Goal: Information Seeking & Learning: Learn about a topic

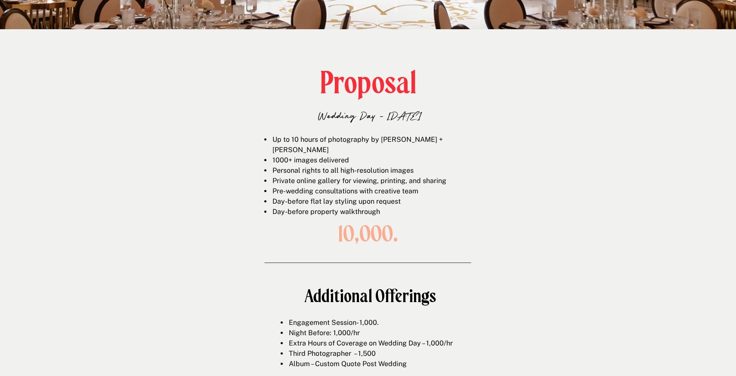
scroll to position [1410, 0]
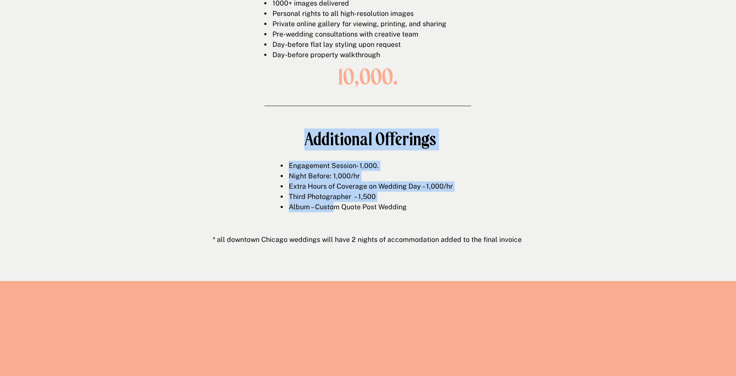
drag, startPoint x: 301, startPoint y: 145, endPoint x: 333, endPoint y: 205, distance: 67.9
click at [333, 205] on div "Proposal Wedding Day - [DATE] Up to 10 hours of photography by [PERSON_NAME] + …" at bounding box center [368, 76] width 516 height 409
click at [333, 205] on li "Album – Custom Quote Post Wedding" at bounding box center [378, 207] width 180 height 10
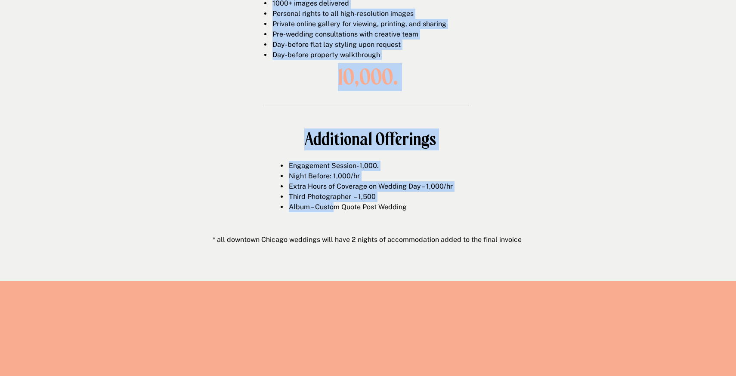
drag, startPoint x: 334, startPoint y: 211, endPoint x: 332, endPoint y: 153, distance: 58.1
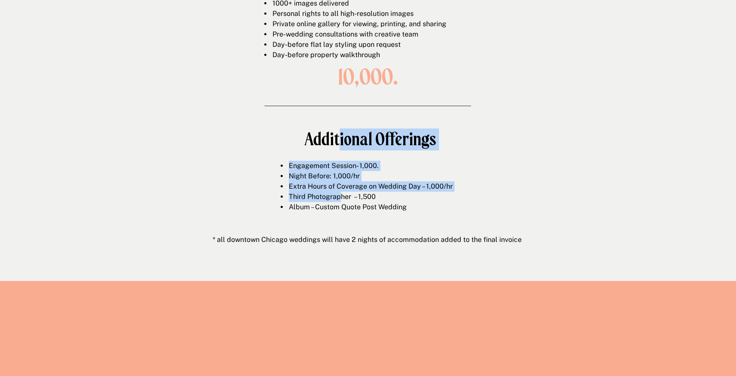
drag, startPoint x: 338, startPoint y: 138, endPoint x: 340, endPoint y: 199, distance: 60.7
click at [340, 199] on div "Proposal Wedding Day - [DATE] Up to 10 hours of photography by [PERSON_NAME] + …" at bounding box center [368, 76] width 516 height 409
click at [340, 199] on span "Third Photographer – 1,500" at bounding box center [332, 197] width 87 height 8
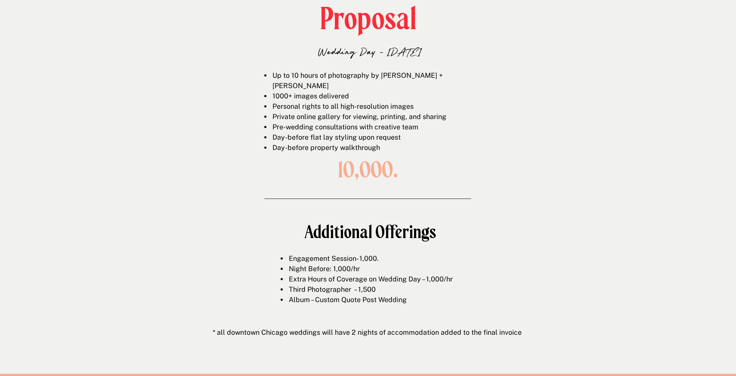
scroll to position [1280, 0]
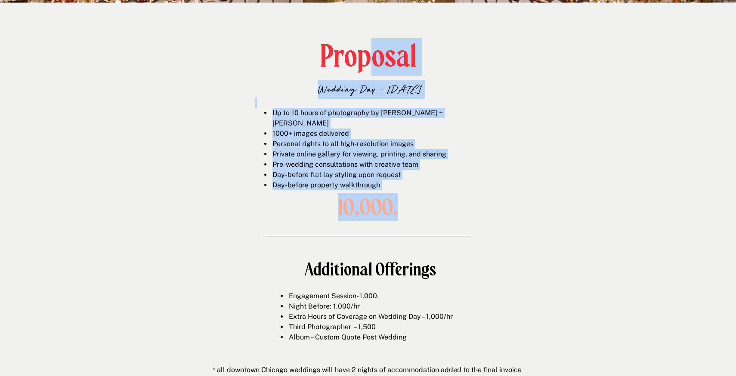
drag, startPoint x: 372, startPoint y: 54, endPoint x: 400, endPoint y: 205, distance: 153.6
click at [400, 205] on div "Proposal Wedding Day - [DATE] Up to 10 hours of photography by [PERSON_NAME] + …" at bounding box center [368, 207] width 516 height 409
click at [400, 205] on h1 "10,000." at bounding box center [368, 207] width 112 height 24
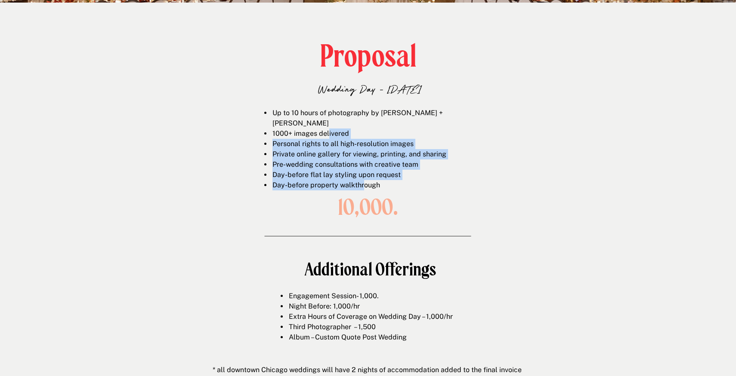
drag, startPoint x: 328, startPoint y: 119, endPoint x: 365, endPoint y: 178, distance: 69.8
click at [365, 178] on ul "Up to 10 hours of photography by [PERSON_NAME] + [PERSON_NAME] 1000+ images del…" at bounding box center [374, 149] width 219 height 83
click at [365, 180] on li "Day-before property walkthrough" at bounding box center [377, 185] width 212 height 10
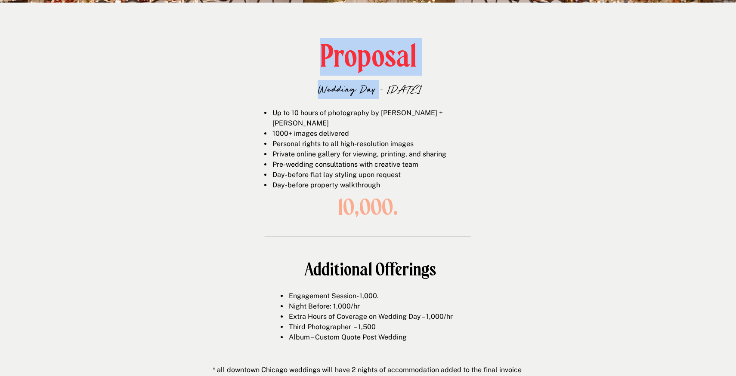
drag, startPoint x: 347, startPoint y: 185, endPoint x: 356, endPoint y: 94, distance: 91.2
click at [356, 94] on p "Wedding Day - [DATE]" at bounding box center [369, 89] width 221 height 18
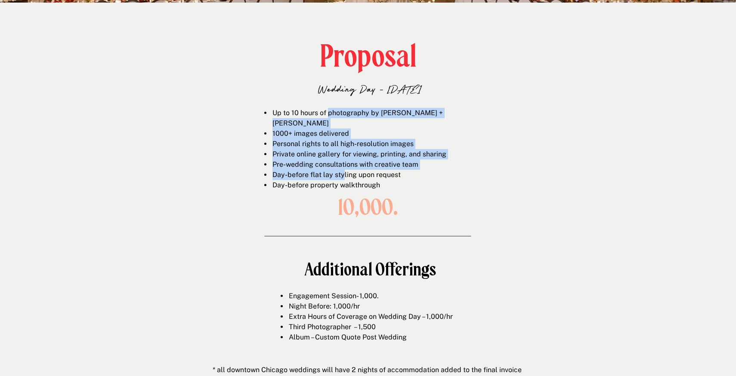
drag, startPoint x: 329, startPoint y: 111, endPoint x: 344, endPoint y: 160, distance: 51.3
click at [344, 160] on ul "Up to 10 hours of photography by [PERSON_NAME] + [PERSON_NAME] 1000+ images del…" at bounding box center [374, 149] width 219 height 83
click at [344, 171] on span "Day-before flat lay styling upon request" at bounding box center [336, 175] width 128 height 8
drag, startPoint x: 333, startPoint y: 117, endPoint x: 335, endPoint y: 155, distance: 37.9
click at [335, 155] on ul "Up to 10 hours of photography by [PERSON_NAME] + [PERSON_NAME] 1000+ images del…" at bounding box center [374, 149] width 219 height 83
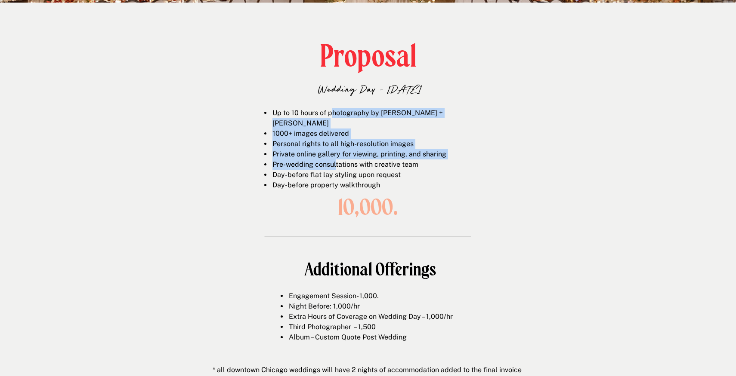
click at [335, 160] on li "Pre-wedding consultations with creative team" at bounding box center [377, 165] width 212 height 10
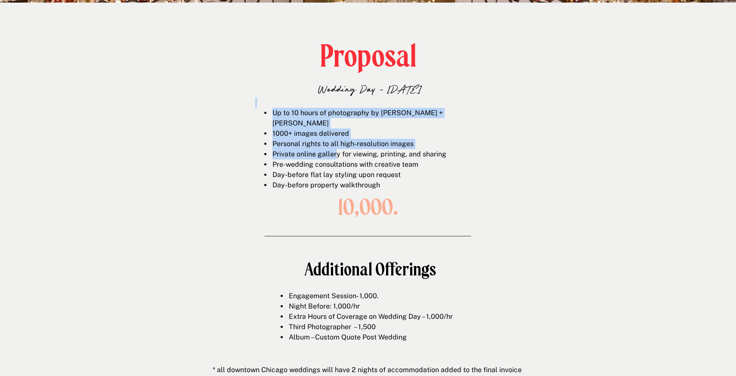
drag, startPoint x: 314, startPoint y: 102, endPoint x: 335, endPoint y: 143, distance: 46.2
click at [335, 143] on div "Up to 10 hours of photography by [PERSON_NAME] + [PERSON_NAME] 1000+ images del…" at bounding box center [369, 141] width 229 height 87
click at [335, 149] on li "Private online gallery for viewing, printing, and sharing" at bounding box center [377, 154] width 212 height 10
drag, startPoint x: 305, startPoint y: 100, endPoint x: 329, endPoint y: 149, distance: 54.8
click at [329, 149] on div "Up to 10 hours of photography by [PERSON_NAME] + [PERSON_NAME] 1000+ images del…" at bounding box center [369, 141] width 229 height 87
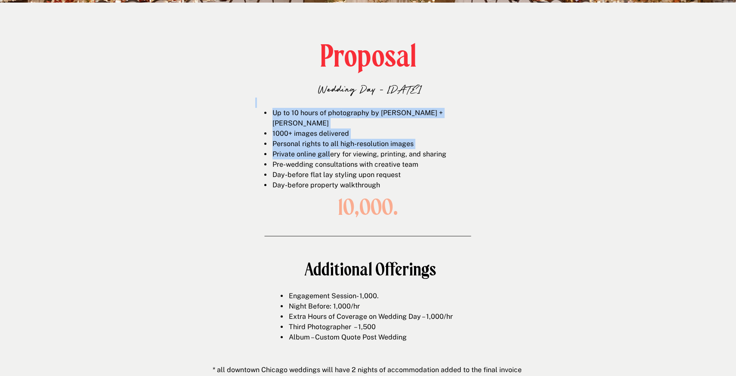
click at [329, 149] on li "Private online gallery for viewing, printing, and sharing" at bounding box center [377, 154] width 212 height 10
drag, startPoint x: 327, startPoint y: 104, endPoint x: 382, endPoint y: 155, distance: 74.2
click at [378, 151] on div "Up to 10 hours of photography by [PERSON_NAME] + [PERSON_NAME] 1000+ images del…" at bounding box center [369, 141] width 229 height 87
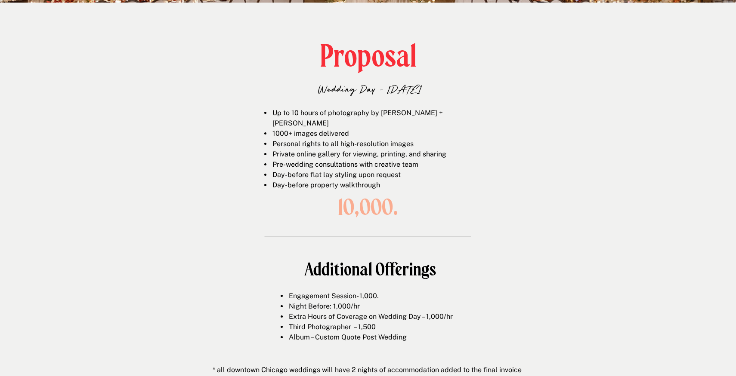
click at [382, 160] on li "Pre-wedding consultations with creative team" at bounding box center [377, 165] width 212 height 10
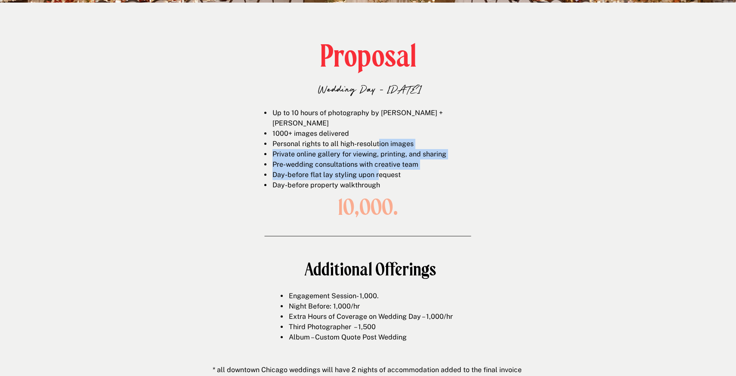
drag, startPoint x: 379, startPoint y: 168, endPoint x: 379, endPoint y: 128, distance: 39.6
click at [379, 132] on ul "Up to 10 hours of photography by [PERSON_NAME] + [PERSON_NAME] 1000+ images del…" at bounding box center [374, 149] width 219 height 83
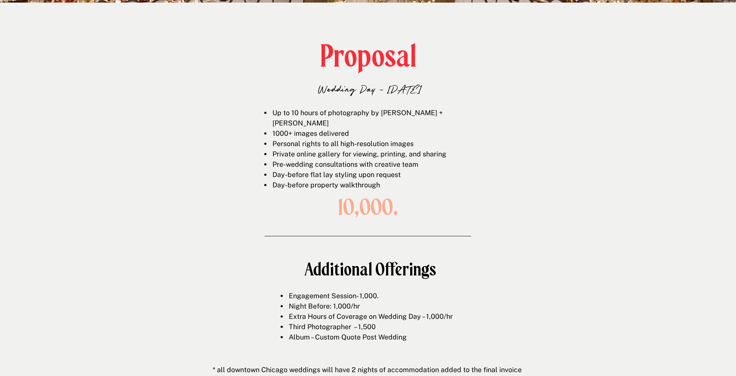
click at [379, 129] on li "1000+ images delivered" at bounding box center [377, 134] width 212 height 10
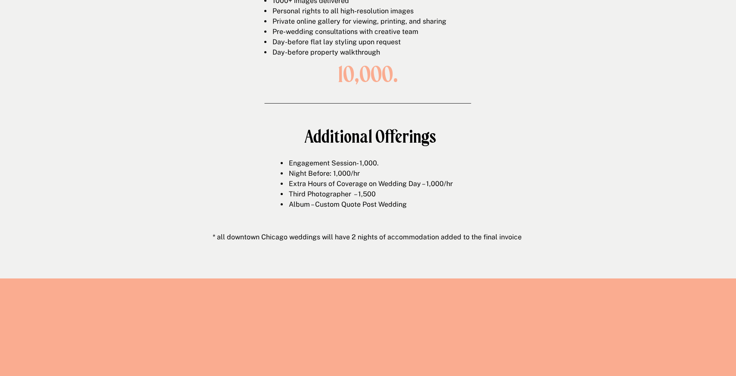
scroll to position [1442, 0]
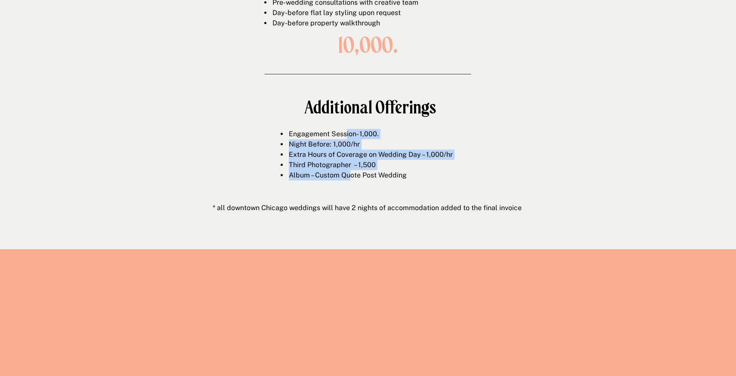
drag, startPoint x: 345, startPoint y: 135, endPoint x: 356, endPoint y: 184, distance: 49.4
click at [356, 176] on div "Engagement Session- 1,000. Night Before: 1,000/hr Extra Hours of Coverage on We…" at bounding box center [369, 152] width 196 height 47
click at [356, 184] on div at bounding box center [369, 186] width 196 height 10
drag, startPoint x: 352, startPoint y: 178, endPoint x: 343, endPoint y: 142, distance: 37.2
click at [343, 142] on ul "Engagement Session- 1,000. Night Before: 1,000/hr Extra Hours of Coverage on We…" at bounding box center [374, 155] width 187 height 52
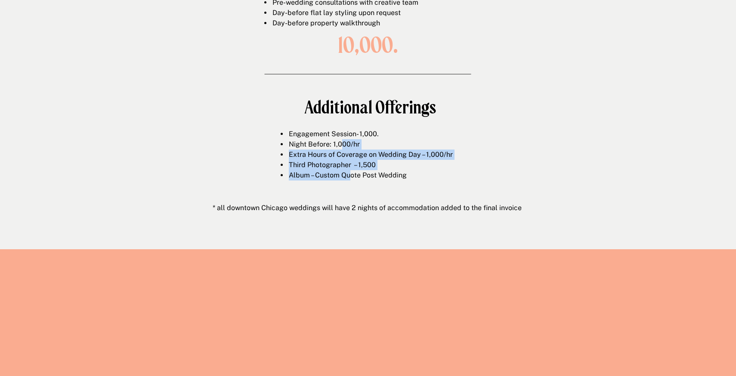
click at [343, 142] on li "Night Before: 1,000/hr" at bounding box center [378, 144] width 180 height 10
drag, startPoint x: 339, startPoint y: 134, endPoint x: 352, endPoint y: 177, distance: 44.6
click at [352, 176] on ul "Engagement Session- 1,000. Night Before: 1,000/hr Extra Hours of Coverage on We…" at bounding box center [374, 155] width 187 height 52
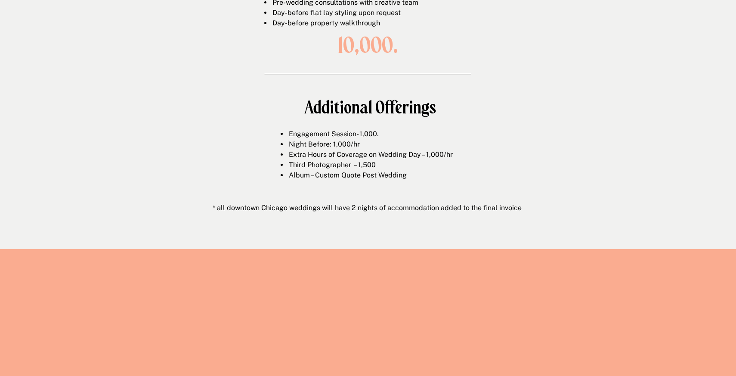
click at [352, 177] on li "Album – Custom Quote Post Wedding" at bounding box center [378, 175] width 180 height 10
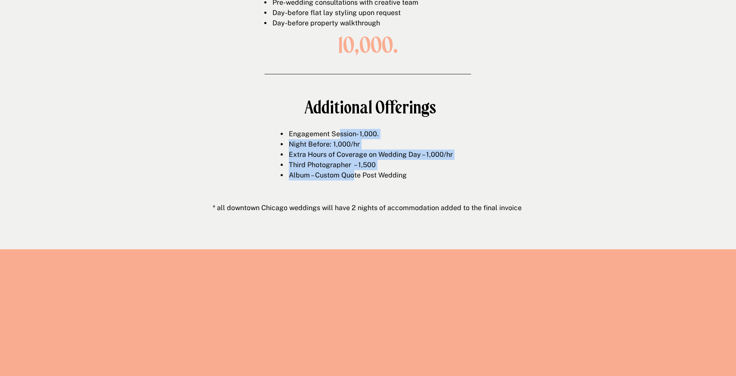
drag, startPoint x: 352, startPoint y: 177, endPoint x: 340, endPoint y: 138, distance: 41.0
click at [340, 138] on ul "Engagement Session- 1,000. Night Before: 1,000/hr Extra Hours of Coverage on We…" at bounding box center [374, 155] width 187 height 52
click at [340, 138] on span "Engagement Session- 1,000." at bounding box center [334, 134] width 90 height 8
drag, startPoint x: 340, startPoint y: 138, endPoint x: 353, endPoint y: 175, distance: 39.4
click at [353, 175] on ul "Engagement Session- 1,000. Night Before: 1,000/hr Extra Hours of Coverage on We…" at bounding box center [374, 155] width 187 height 52
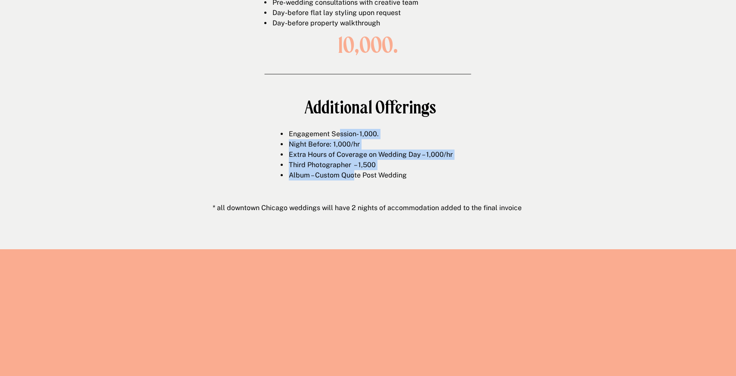
click at [353, 175] on li "Album – Custom Quote Post Wedding" at bounding box center [378, 175] width 180 height 10
drag, startPoint x: 353, startPoint y: 175, endPoint x: 342, endPoint y: 133, distance: 43.4
click at [342, 133] on ul "Engagement Session- 1,000. Night Before: 1,000/hr Extra Hours of Coverage on We…" at bounding box center [374, 155] width 187 height 52
click at [342, 133] on span "Engagement Session- 1,000." at bounding box center [334, 134] width 90 height 8
drag, startPoint x: 342, startPoint y: 133, endPoint x: 355, endPoint y: 174, distance: 43.1
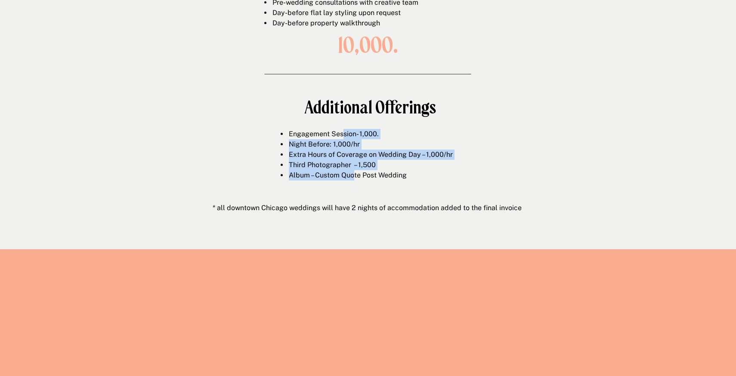
click at [355, 174] on ul "Engagement Session- 1,000. Night Before: 1,000/hr Extra Hours of Coverage on We…" at bounding box center [374, 155] width 187 height 52
click at [355, 174] on li "Album – Custom Quote Post Wedding" at bounding box center [378, 175] width 180 height 10
drag, startPoint x: 329, startPoint y: 141, endPoint x: 349, endPoint y: 180, distance: 43.3
click at [349, 180] on ul "Engagement Session- 1,000. Night Before: 1,000/hr Extra Hours of Coverage on We…" at bounding box center [374, 155] width 187 height 52
click at [349, 180] on li "Album – Custom Quote Post Wedding" at bounding box center [378, 175] width 180 height 10
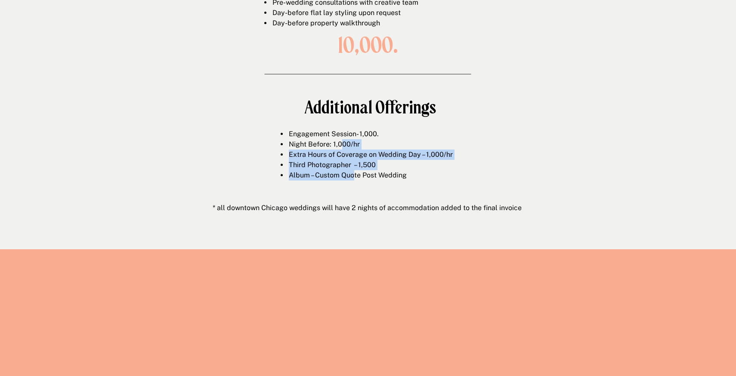
drag, startPoint x: 342, startPoint y: 140, endPoint x: 359, endPoint y: 176, distance: 40.2
click at [358, 176] on ul "Engagement Session- 1,000. Night Before: 1,000/hr Extra Hours of Coverage on We…" at bounding box center [374, 155] width 187 height 52
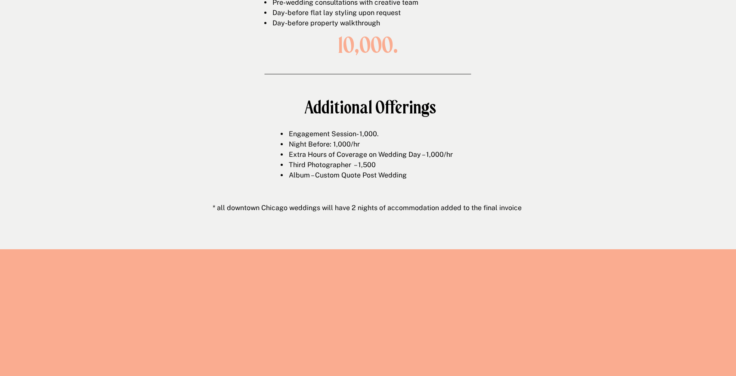
click at [359, 176] on li "Album – Custom Quote Post Wedding" at bounding box center [378, 175] width 180 height 10
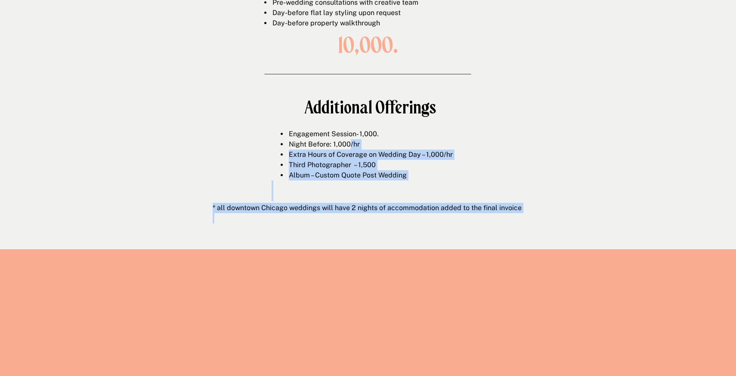
drag, startPoint x: 348, startPoint y: 217, endPoint x: 348, endPoint y: 146, distance: 71.4
click at [348, 146] on div "Proposal Wedding Day - [DATE] Up to 10 hours of photography by [PERSON_NAME] + …" at bounding box center [368, 44] width 516 height 409
click at [348, 146] on li "Night Before: 1,000/hr" at bounding box center [378, 144] width 180 height 10
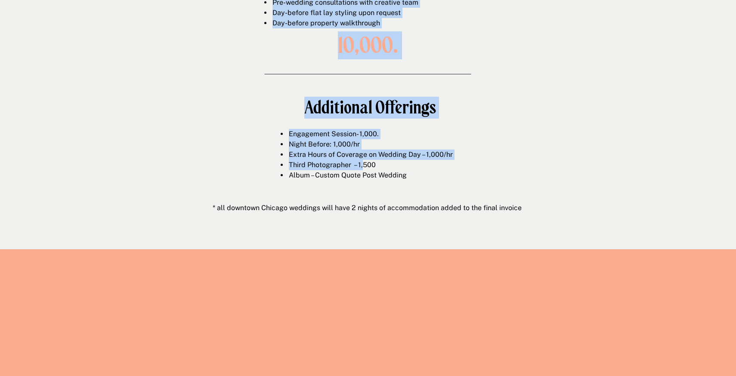
drag, startPoint x: 339, startPoint y: 126, endPoint x: 371, endPoint y: 176, distance: 59.6
click at [371, 176] on li "Album – Custom Quote Post Wedding" at bounding box center [378, 175] width 180 height 10
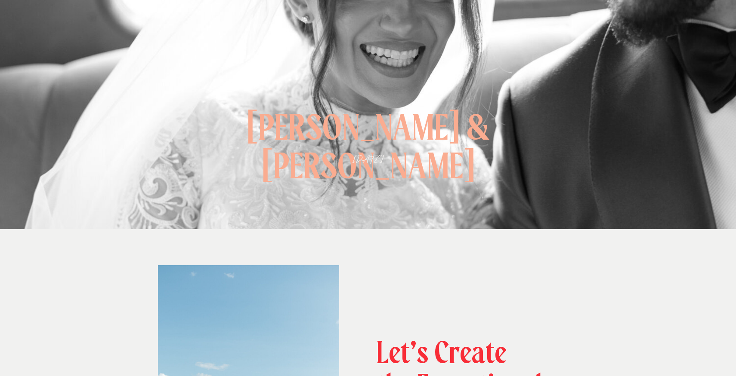
scroll to position [0, 0]
